Goal: Answer question/provide support: Share knowledge or assist other users

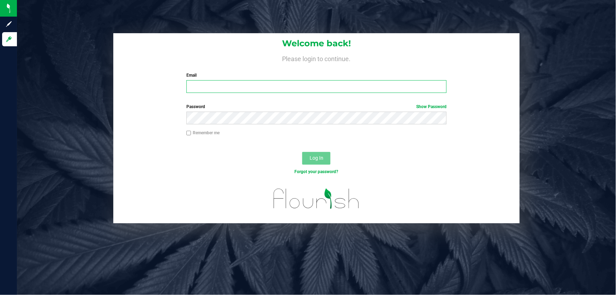
click at [242, 90] on input "Email" at bounding box center [316, 86] width 261 height 13
type input "[EMAIL_ADDRESS][DOMAIN_NAME]"
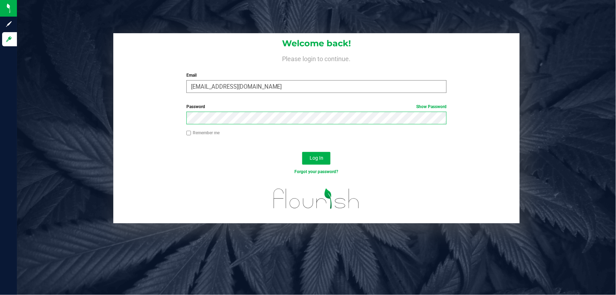
click at [302, 152] on button "Log In" at bounding box center [316, 158] width 28 height 13
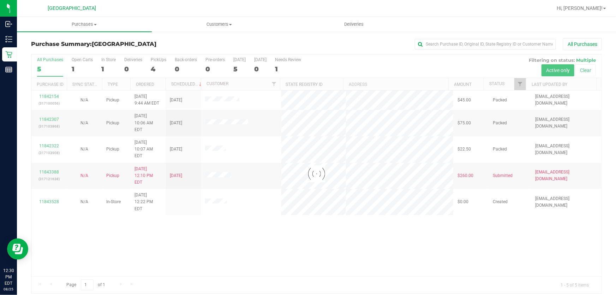
drag, startPoint x: 216, startPoint y: 207, endPoint x: 222, endPoint y: 201, distance: 8.5
click at [216, 207] on div at bounding box center [316, 173] width 570 height 239
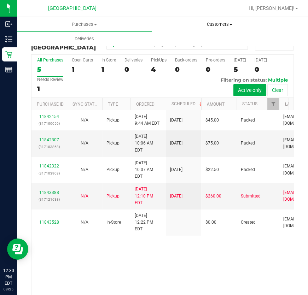
click at [214, 29] on uib-tab-heading "Customers All customers Add a new customer All physicians" at bounding box center [219, 24] width 134 height 14
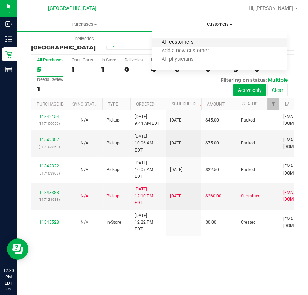
click at [180, 42] on span "All customers" at bounding box center [177, 43] width 51 height 6
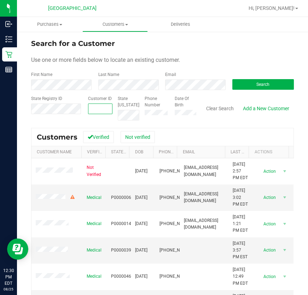
click at [99, 114] on span at bounding box center [100, 108] width 25 height 11
paste input "1616912"
type input "1616912"
click at [241, 83] on button "Search" at bounding box center [263, 84] width 62 height 11
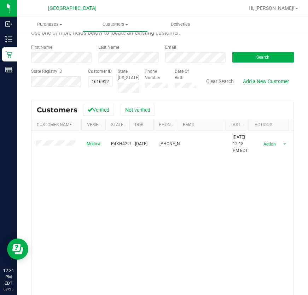
scroll to position [29, 0]
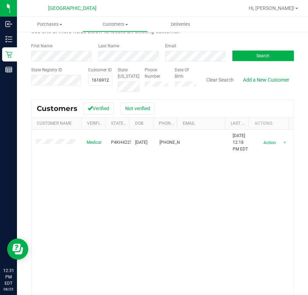
click at [260, 217] on div "Medical P4KH4225 [DATE] (305) 896-1325 [DATE] 12:18 PM EDT Delete Profile Actio…" at bounding box center [162, 223] width 262 height 186
click at [144, 175] on div "Medical P4KH4225 [DATE] (305) 896-1325 [DATE] 12:18 PM EDT Delete Profile Actio…" at bounding box center [162, 223] width 262 height 186
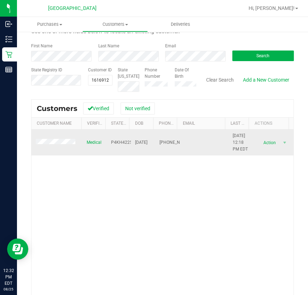
click at [232, 135] on span "[DATE] 12:18 PM EDT" at bounding box center [240, 142] width 16 height 20
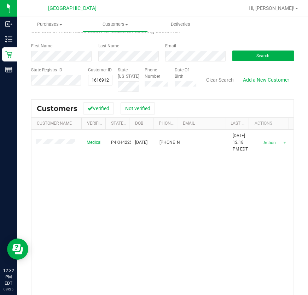
click at [232, 162] on div "Medical P4KH4225 [DATE] (305) 896-1325 [DATE] 12:18 PM EDT Delete Profile Actio…" at bounding box center [162, 223] width 262 height 186
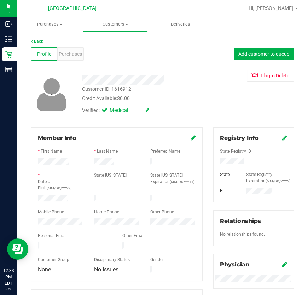
click at [42, 45] on div "Profile Purchases Add customer to queue" at bounding box center [162, 53] width 262 height 19
click at [41, 42] on link "Back" at bounding box center [37, 41] width 12 height 5
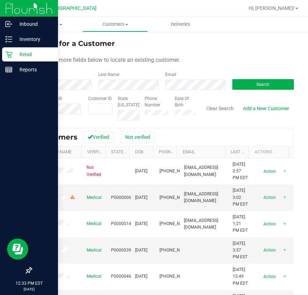
click at [31, 57] on p "Retail" at bounding box center [33, 54] width 42 height 8
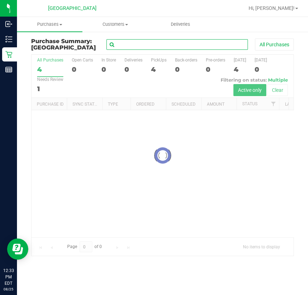
click at [166, 46] on input "text" at bounding box center [176, 44] width 141 height 11
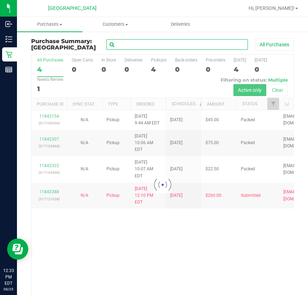
paste input "11699970"
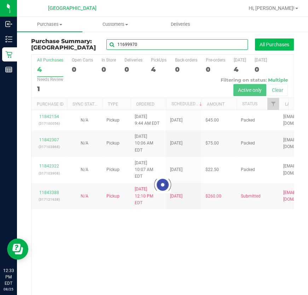
type input "11699970"
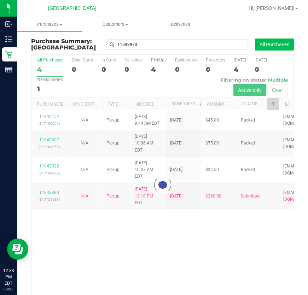
click at [265, 49] on button "All Purchases" at bounding box center [274, 44] width 39 height 12
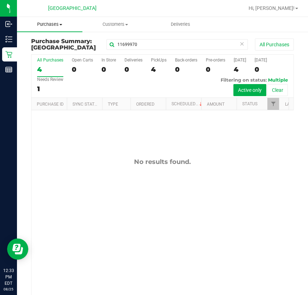
click at [52, 24] on span "Purchases" at bounding box center [49, 24] width 65 height 6
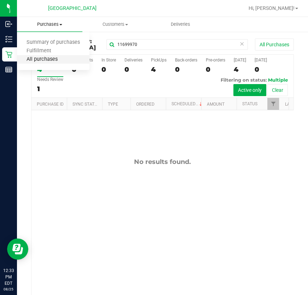
click at [46, 56] on span "All purchases" at bounding box center [42, 59] width 50 height 6
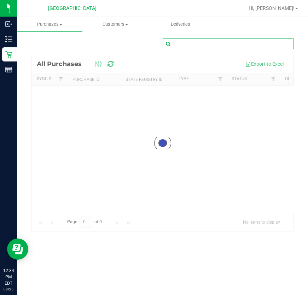
click at [202, 46] on input "text" at bounding box center [227, 43] width 131 height 11
paste input "11699970"
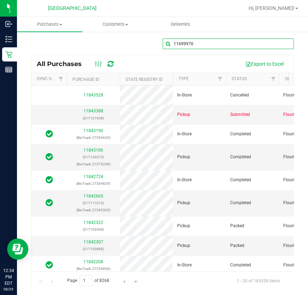
type input "11699970"
click at [114, 42] on div "11699970" at bounding box center [162, 46] width 262 height 16
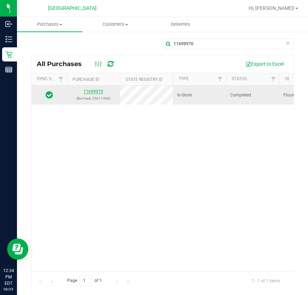
click at [95, 91] on link "11699970" at bounding box center [93, 91] width 20 height 5
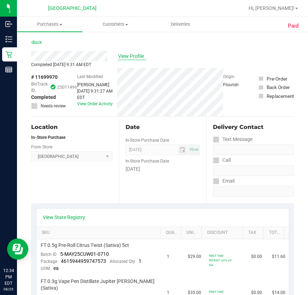
click at [127, 58] on span "View Profile" at bounding box center [132, 56] width 28 height 7
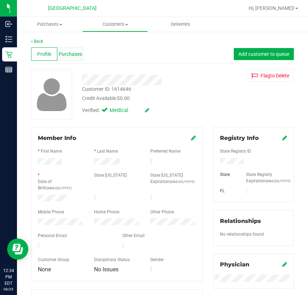
click at [75, 58] on div "Purchases" at bounding box center [70, 53] width 26 height 13
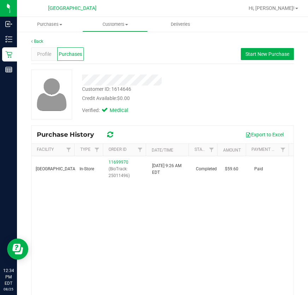
click at [126, 90] on div "Customer ID: 1614646" at bounding box center [106, 88] width 49 height 7
copy div "1614646"
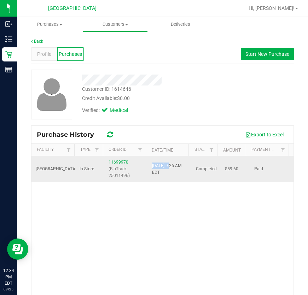
drag, startPoint x: 147, startPoint y: 167, endPoint x: 167, endPoint y: 164, distance: 20.3
click at [167, 164] on span "[DATE] 9:26 AM EDT" at bounding box center [169, 168] width 35 height 13
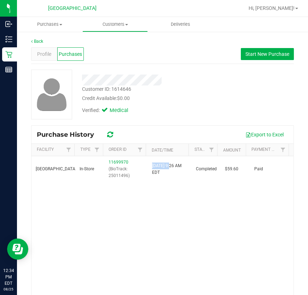
copy span "[DATE]"
click at [49, 53] on span "Profile" at bounding box center [44, 53] width 14 height 7
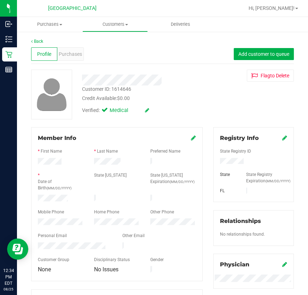
scroll to position [32, 0]
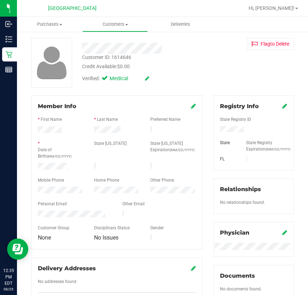
click at [92, 201] on div "Personal Email" at bounding box center [74, 205] width 84 height 8
click at [83, 177] on div "Mobile Phone" at bounding box center [60, 181] width 56 height 8
click at [78, 196] on div at bounding box center [117, 198] width 158 height 6
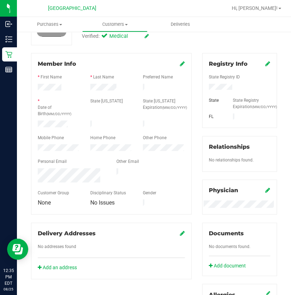
scroll to position [64, 0]
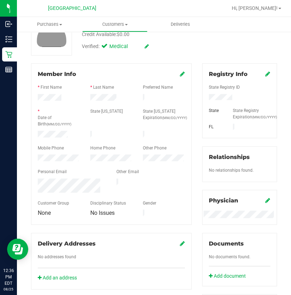
drag, startPoint x: 208, startPoint y: 46, endPoint x: 207, endPoint y: 53, distance: 6.4
click at [207, 47] on div "Customer ID: 1614646 Credit Available: $0.00 Verified: Medical Flag to [GEOGRAP…" at bounding box center [154, 31] width 257 height 50
click at [197, 93] on div "Registry Info State Registry ID State State Registry Expiration (MM/DD/YYYY) [G…" at bounding box center [239, 195] width 85 height 264
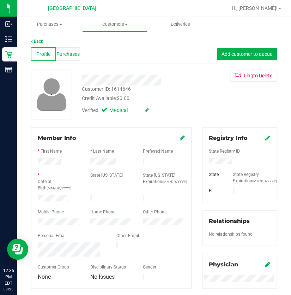
click at [69, 57] on span "Purchases" at bounding box center [67, 53] width 23 height 7
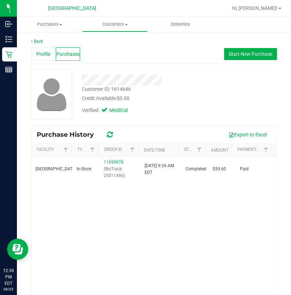
click at [48, 56] on span "Profile" at bounding box center [43, 53] width 14 height 7
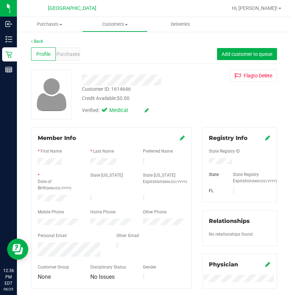
click at [276, 104] on div "Customer ID: 1614646 Credit Available: $0.00 Verified: Medical Flag to [GEOGRAP…" at bounding box center [154, 95] width 257 height 50
click at [163, 81] on div at bounding box center [141, 80] width 129 height 11
click at [164, 81] on div at bounding box center [141, 80] width 129 height 11
click at [245, 103] on div "Customer ID: 1614646 Credit Available: $0.00 Verified: Medical Flag to [GEOGRAP…" at bounding box center [154, 95] width 257 height 50
click at [40, 42] on link "Back" at bounding box center [37, 41] width 12 height 5
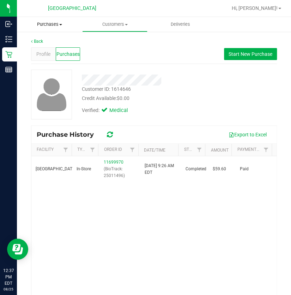
click at [42, 22] on span "Purchases" at bounding box center [49, 24] width 65 height 6
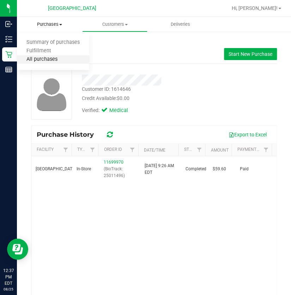
click at [42, 57] on span "All purchases" at bounding box center [42, 59] width 50 height 6
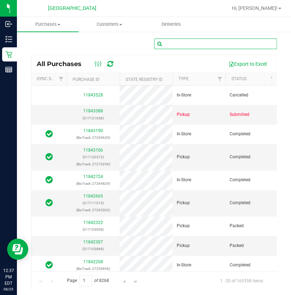
click at [184, 45] on input "text" at bounding box center [215, 43] width 123 height 11
paste input "11760729"
type input "11760729"
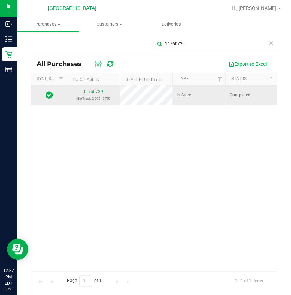
click at [100, 91] on link "11760729" at bounding box center [93, 91] width 20 height 5
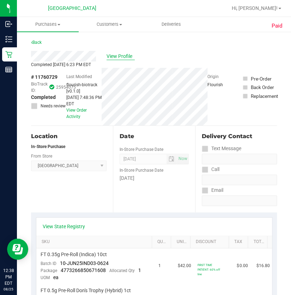
click at [124, 56] on span "View Profile" at bounding box center [121, 56] width 28 height 7
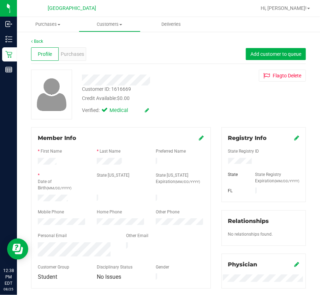
click at [125, 91] on div "Customer ID: 1616669" at bounding box center [106, 88] width 49 height 7
click at [136, 90] on div "Customer ID: 1616669 Credit Available: $0.00" at bounding box center [148, 93] width 143 height 17
click at [124, 92] on div "Customer ID: 1616669" at bounding box center [106, 88] width 49 height 7
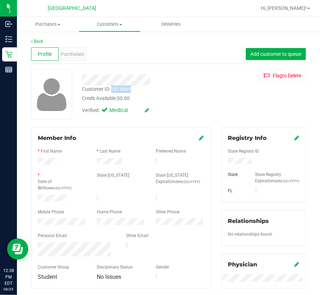
click at [124, 92] on div "Customer ID: 1616669" at bounding box center [106, 88] width 49 height 7
copy div "1616669"
click at [70, 55] on span "Purchases" at bounding box center [72, 53] width 23 height 7
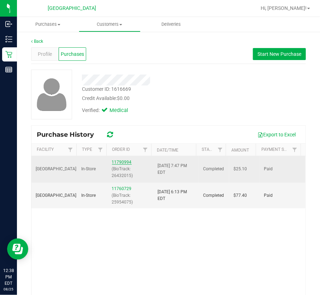
click at [123, 162] on link "11790994" at bounding box center [122, 162] width 20 height 5
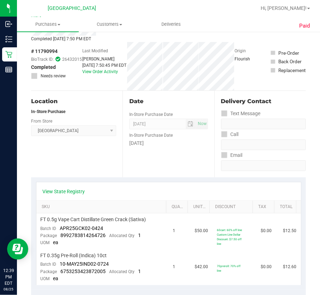
scroll to position [19, 0]
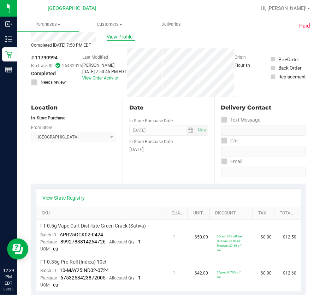
click at [123, 34] on span "View Profile" at bounding box center [121, 36] width 28 height 7
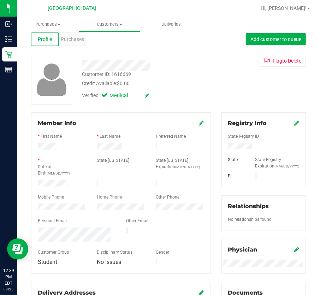
scroll to position [4, 0]
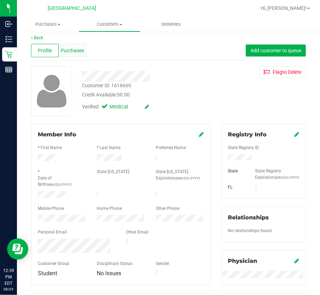
click at [59, 46] on div "Purchases" at bounding box center [73, 50] width 28 height 13
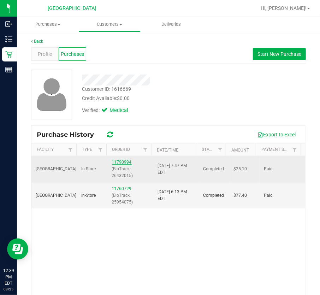
click at [119, 162] on link "11790994" at bounding box center [122, 162] width 20 height 5
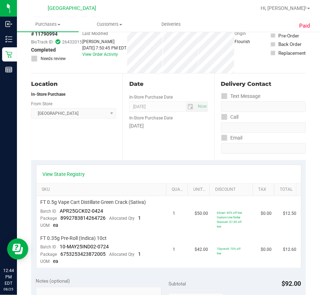
scroll to position [6, 0]
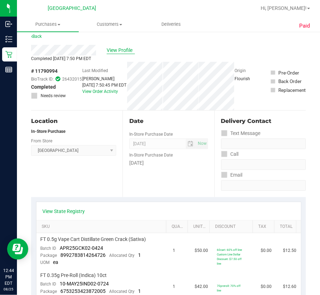
click at [120, 50] on span "View Profile" at bounding box center [121, 50] width 28 height 7
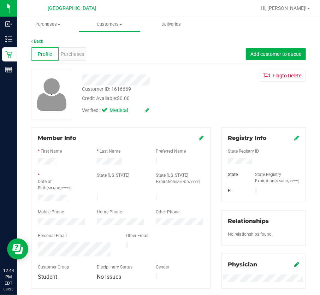
click at [88, 53] on div "Profile Purchases Add customer to queue" at bounding box center [168, 53] width 275 height 19
click at [84, 55] on div "Purchases" at bounding box center [73, 53] width 28 height 13
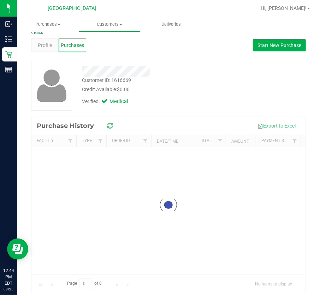
scroll to position [14, 0]
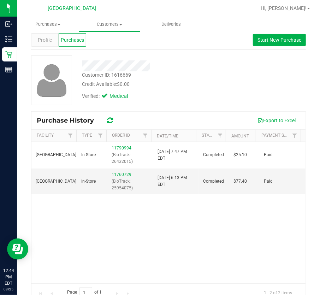
click at [213, 84] on div "Customer ID: 1616669 Credit Available: $0.00" at bounding box center [148, 79] width 143 height 17
click at [53, 23] on span "Purchases" at bounding box center [48, 24] width 62 height 6
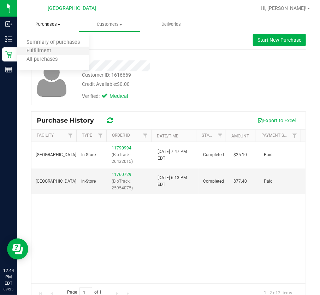
click at [49, 54] on li "Fulfillment" at bounding box center [53, 51] width 72 height 8
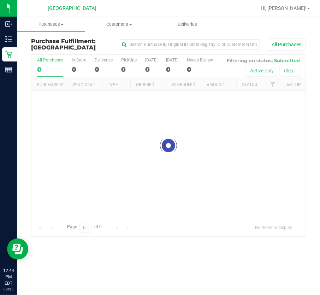
click at [46, 60] on div at bounding box center [168, 146] width 274 height 182
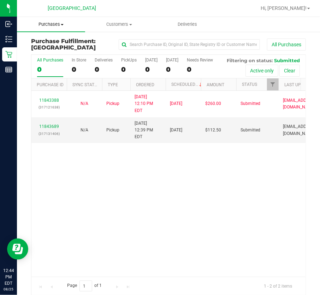
click at [51, 28] on uib-tab-heading "Purchases Summary of purchases Fulfillment All purchases" at bounding box center [51, 24] width 68 height 15
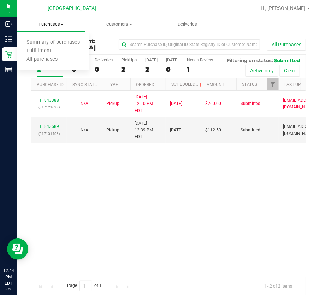
click at [54, 23] on span "Purchases" at bounding box center [51, 24] width 68 height 6
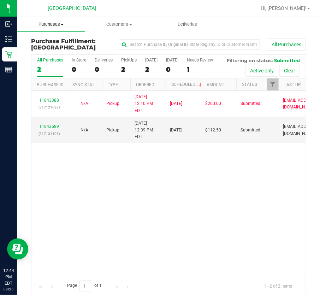
click at [49, 24] on span "Purchases" at bounding box center [51, 24] width 68 height 6
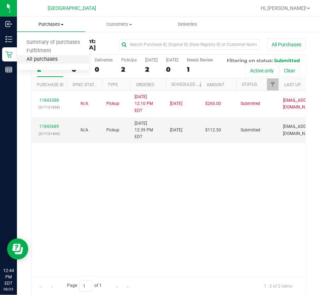
click at [51, 58] on span "All purchases" at bounding box center [42, 59] width 50 height 6
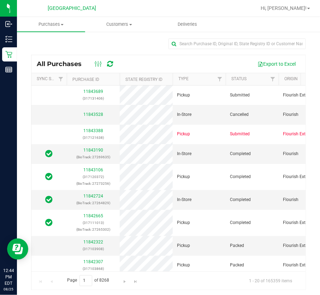
click at [153, 60] on div "Export to Excel" at bounding box center [210, 64] width 179 height 12
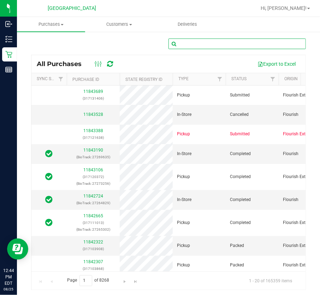
click at [200, 44] on input "text" at bounding box center [236, 43] width 137 height 11
paste input "11769424"
type input "11769424"
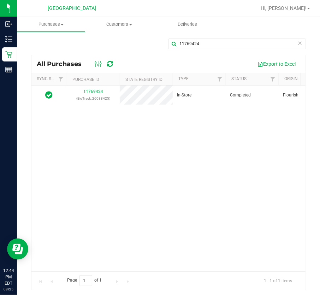
click at [151, 117] on div "11769424 (BioTrack: 26088425) In-Store Completed Flourish [GEOGRAPHIC_DATA] [DA…" at bounding box center [168, 178] width 274 height 186
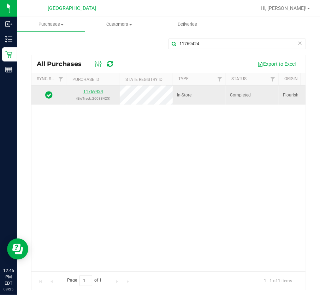
click at [100, 93] on link "11769424" at bounding box center [93, 91] width 20 height 5
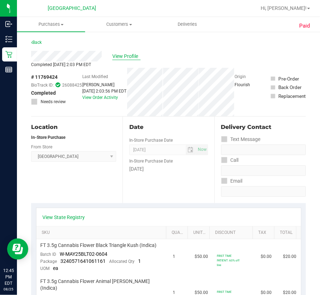
click at [117, 56] on span "View Profile" at bounding box center [126, 56] width 28 height 7
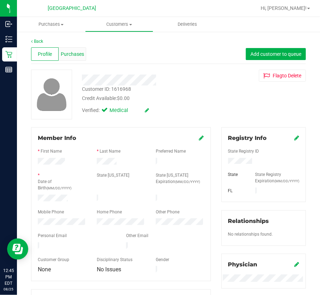
click at [67, 58] on div "Purchases" at bounding box center [73, 53] width 28 height 13
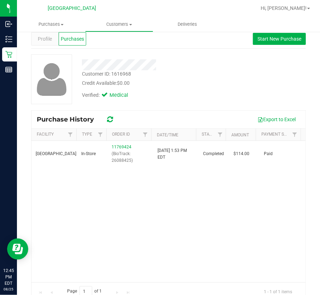
scroll to position [28, 0]
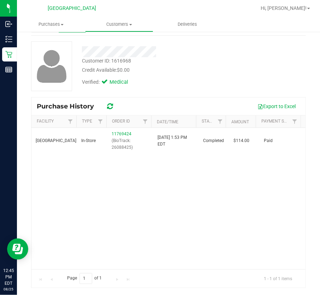
click at [210, 171] on div "[GEOGRAPHIC_DATA] WC In-Store 11769424 (BioTrack: 26088425) [DATE] 1:53 PM EDT …" at bounding box center [168, 198] width 274 height 141
click at [129, 61] on div "Customer ID: 1616968" at bounding box center [106, 60] width 49 height 7
copy div "1616968"
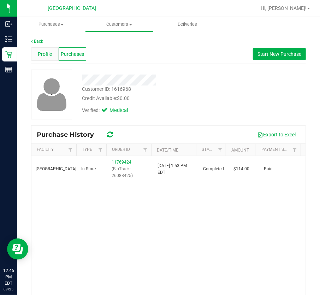
click at [48, 54] on span "Profile" at bounding box center [45, 53] width 14 height 7
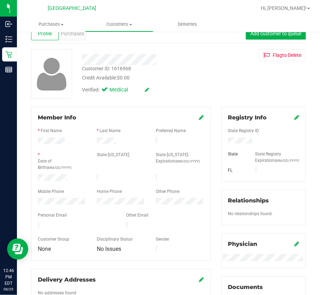
scroll to position [32, 0]
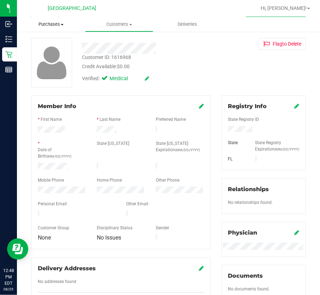
click at [66, 23] on span "Purchases" at bounding box center [51, 24] width 68 height 6
click at [56, 24] on span "Purchases" at bounding box center [51, 24] width 68 height 6
click at [49, 27] on span "Purchases" at bounding box center [51, 24] width 68 height 6
click at [49, 62] on span "All purchases" at bounding box center [42, 59] width 50 height 6
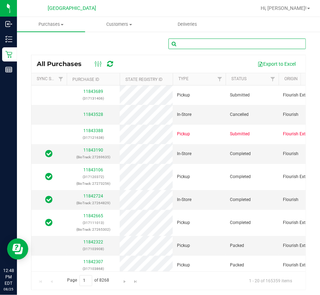
click at [207, 46] on input "text" at bounding box center [236, 43] width 137 height 11
paste input "11805647"
type input "11805647"
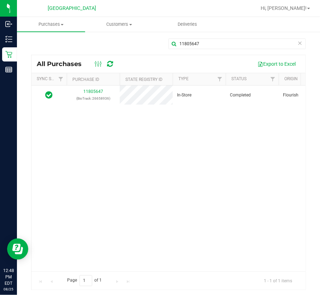
click at [125, 113] on div "11805647 (BioTrack: 26658936) In-Store Completed Flourish [GEOGRAPHIC_DATA] [DA…" at bounding box center [168, 178] width 274 height 186
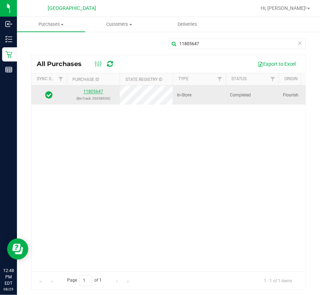
click at [97, 90] on link "11805647" at bounding box center [93, 91] width 20 height 5
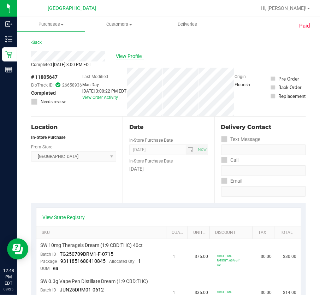
click at [131, 56] on span "View Profile" at bounding box center [130, 56] width 28 height 7
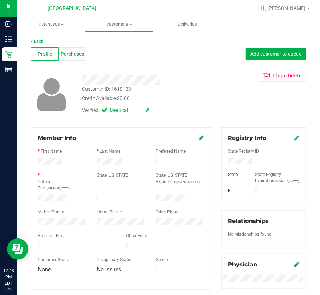
click at [84, 57] on div "Purchases" at bounding box center [73, 53] width 28 height 13
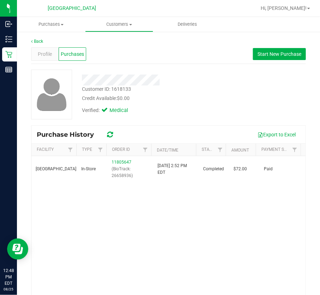
click at [188, 97] on div "Credit Available: $0.00" at bounding box center [148, 98] width 132 height 7
click at [123, 89] on div "Customer ID: 1618133" at bounding box center [106, 88] width 49 height 7
click at [157, 93] on div "Customer ID: 1618133 Credit Available: $0.00" at bounding box center [148, 93] width 143 height 17
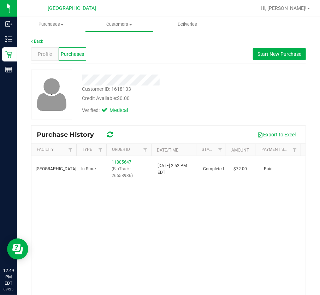
click at [111, 93] on div "Customer ID: 1618133 Credit Available: $0.00" at bounding box center [148, 93] width 143 height 17
click at [117, 89] on div "Customer ID: 1618133" at bounding box center [106, 88] width 49 height 7
copy div "1618133"
click at [113, 212] on div "[GEOGRAPHIC_DATA] WC In-Store 11805647 (BioTrack: 26658936) [DATE] 2:52 PM EDT …" at bounding box center [168, 226] width 274 height 141
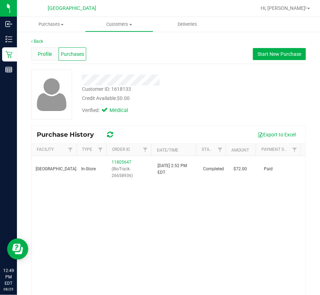
click at [45, 51] on span "Profile" at bounding box center [45, 53] width 14 height 7
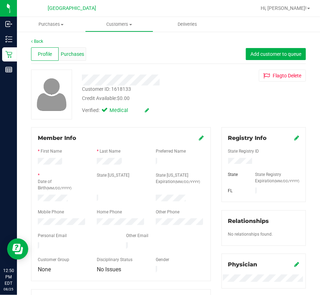
click at [67, 49] on div "Purchases" at bounding box center [73, 53] width 28 height 13
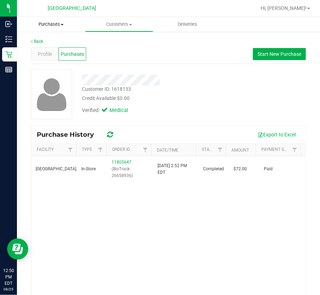
click at [46, 29] on uib-tab-heading "Purchases Summary of purchases Fulfillment All purchases" at bounding box center [51, 24] width 68 height 15
click at [47, 56] on span "All purchases" at bounding box center [42, 59] width 50 height 6
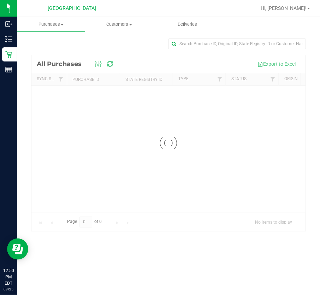
click at [200, 61] on div at bounding box center [168, 143] width 274 height 176
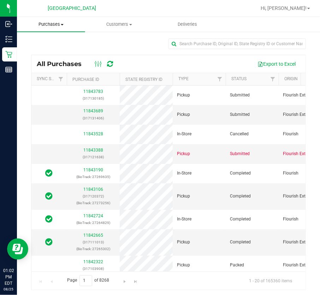
click at [39, 22] on span "Purchases" at bounding box center [51, 24] width 68 height 6
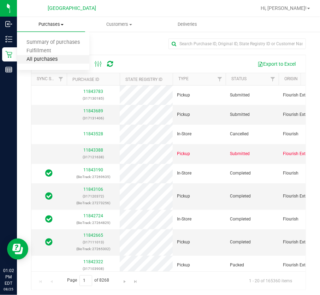
click at [53, 56] on span "All purchases" at bounding box center [42, 59] width 50 height 6
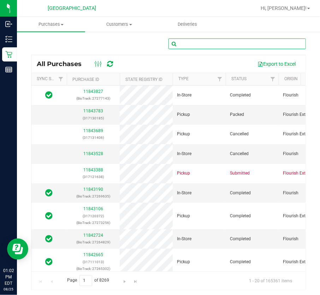
click at [204, 46] on input "text" at bounding box center [236, 43] width 137 height 11
paste input "11805647"
type input "11805647"
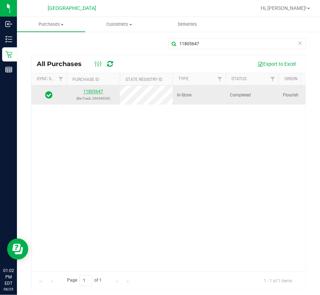
click at [100, 92] on link "11805647" at bounding box center [93, 91] width 20 height 5
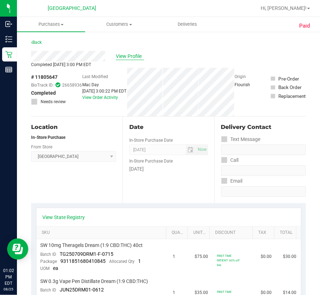
click at [126, 56] on span "View Profile" at bounding box center [130, 56] width 28 height 7
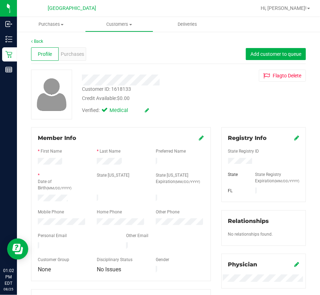
click at [199, 136] on icon at bounding box center [201, 138] width 5 height 6
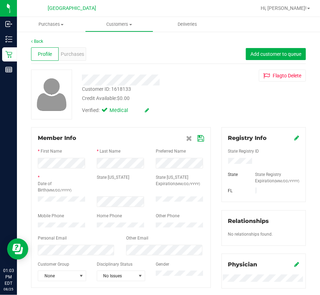
click at [198, 141] on icon at bounding box center [201, 139] width 6 height 6
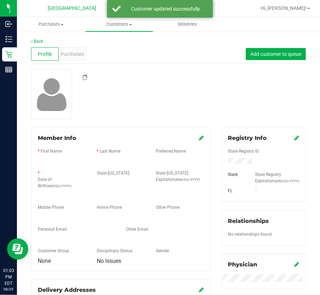
click at [204, 120] on div "Back Profile Purchases Add customer to queue Member Info * First Name * Last Na…" at bounding box center [168, 266] width 275 height 457
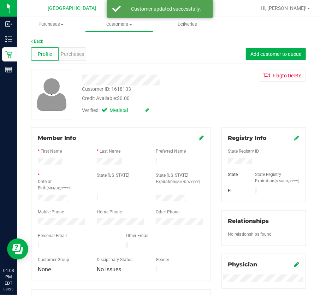
click at [127, 89] on div "Customer ID: 1618133" at bounding box center [106, 88] width 49 height 7
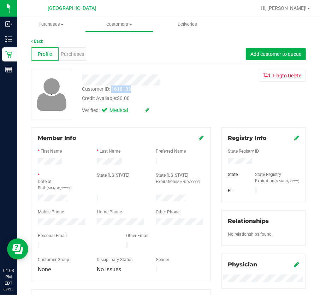
copy div "1618133"
click at [237, 107] on div "Customer ID: 1618133 Credit Available: $0.00 Verified: Medical Flag to [GEOGRAP…" at bounding box center [168, 95] width 285 height 50
click at [184, 106] on div "Verified: Medical" at bounding box center [148, 110] width 143 height 16
click at [192, 93] on div "Customer ID: 1618133 Credit Available: $0.00" at bounding box center [148, 93] width 143 height 17
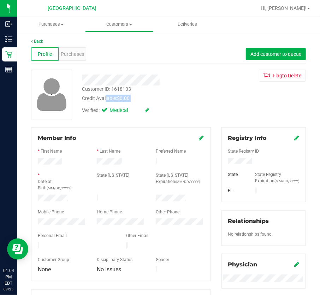
click at [192, 93] on div "Customer ID: 1618133 Credit Available: $0.00" at bounding box center [148, 93] width 143 height 17
click at [287, 99] on div "Customer ID: 1618133 Credit Available: $0.00 Verified: Medical Flag to [GEOGRAP…" at bounding box center [168, 95] width 285 height 50
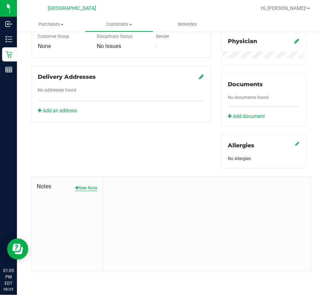
scroll to position [228, 0]
click at [91, 185] on button "New Note" at bounding box center [86, 188] width 22 height 6
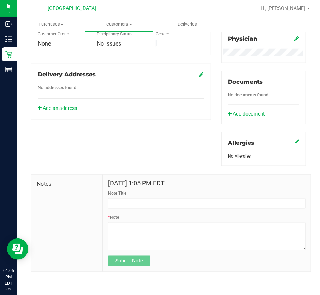
click at [126, 199] on div "Note Title" at bounding box center [206, 199] width 197 height 19
click at [130, 204] on input "Note Title" at bounding box center [206, 203] width 197 height 11
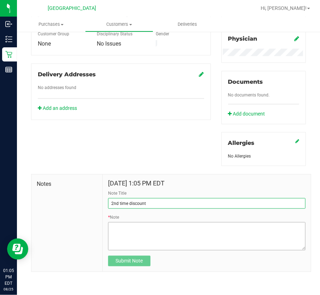
type input "2nd time discount"
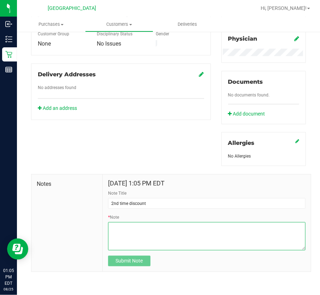
click at [197, 239] on textarea "* Note" at bounding box center [206, 236] width 197 height 28
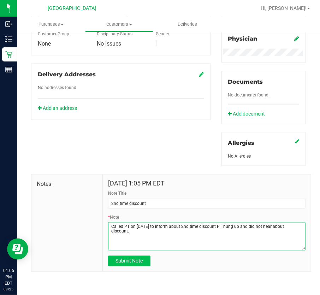
type textarea "Called PT on [DATE] to inform about 2nd time discount PT hung up and did not he…"
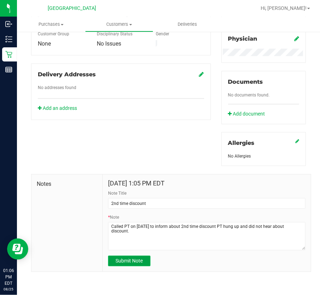
click at [147, 264] on button "Submit Note" at bounding box center [129, 261] width 42 height 11
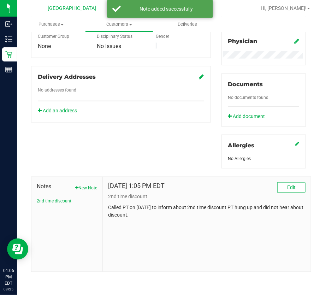
click at [261, 226] on div "[DATE] 1:05 PM EDT Edit 2nd time discount Called PT on [DATE] to inform about 2…" at bounding box center [207, 224] width 208 height 95
